Goal: Navigation & Orientation: Find specific page/section

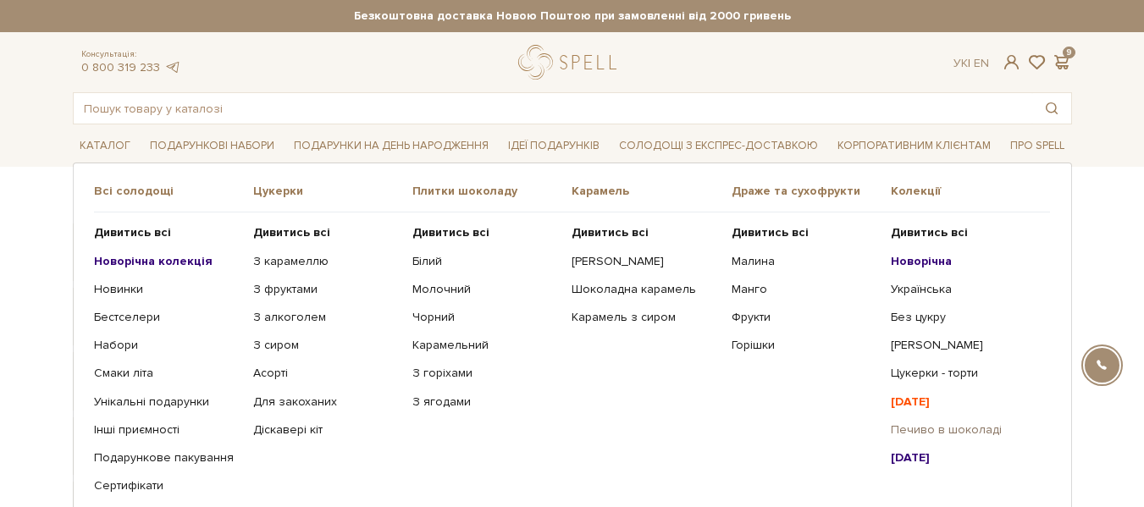
click at [942, 430] on link "Печиво в шоколаді" at bounding box center [963, 429] width 146 height 15
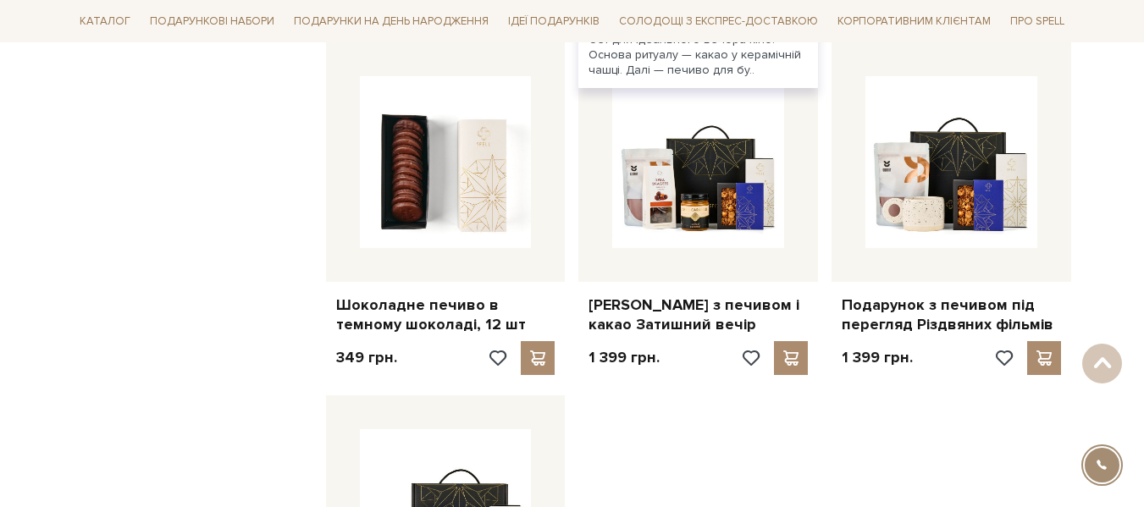
scroll to position [1342, 0]
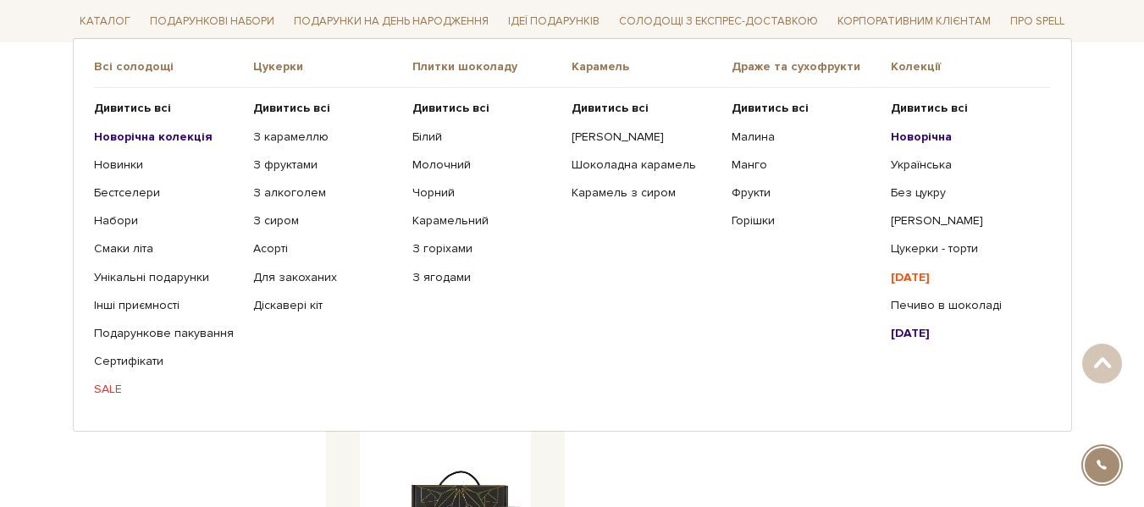
click at [916, 276] on b "[DATE]" at bounding box center [909, 276] width 39 height 14
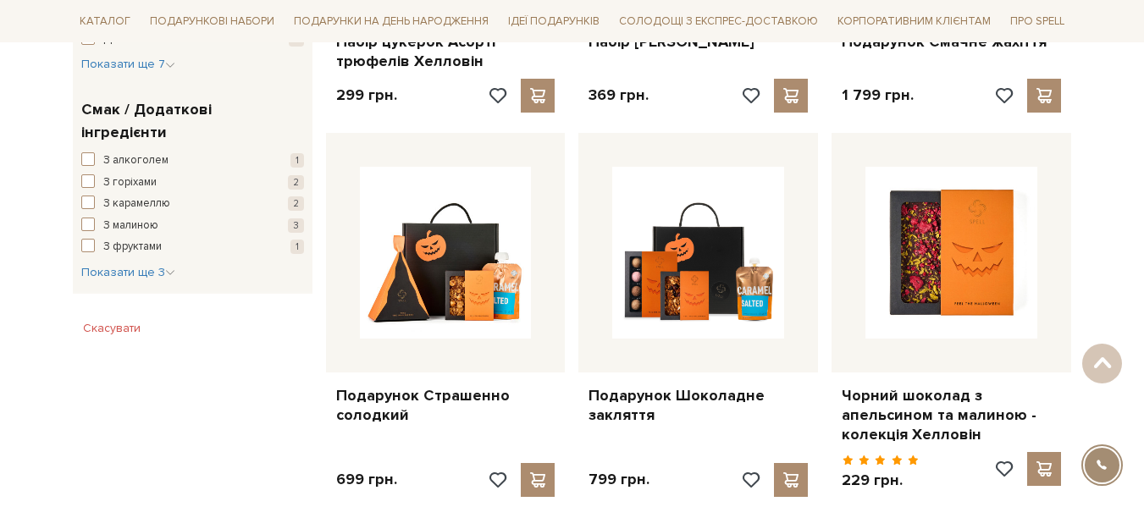
scroll to position [943, 0]
